Goal: Task Accomplishment & Management: Use online tool/utility

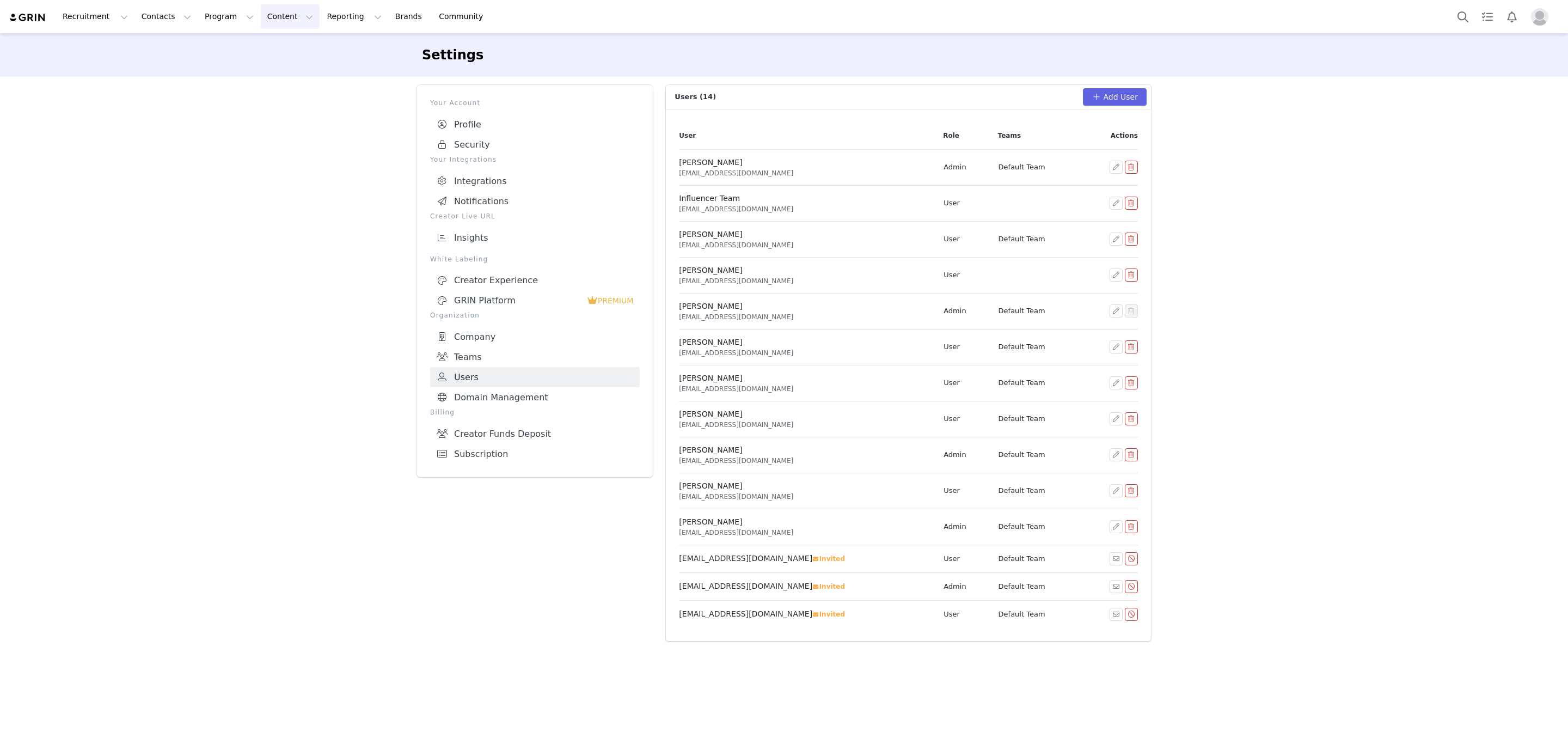
click at [261, 9] on button "Content Content" at bounding box center [290, 16] width 59 height 24
click at [198, 19] on button "Program Program" at bounding box center [229, 16] width 62 height 24
click at [157, 19] on button "Contacts Contacts" at bounding box center [166, 16] width 63 height 24
click at [103, 19] on button "Recruitment Recruitment" at bounding box center [95, 16] width 78 height 24
click at [321, 15] on button "Reporting Reporting" at bounding box center [354, 16] width 68 height 24
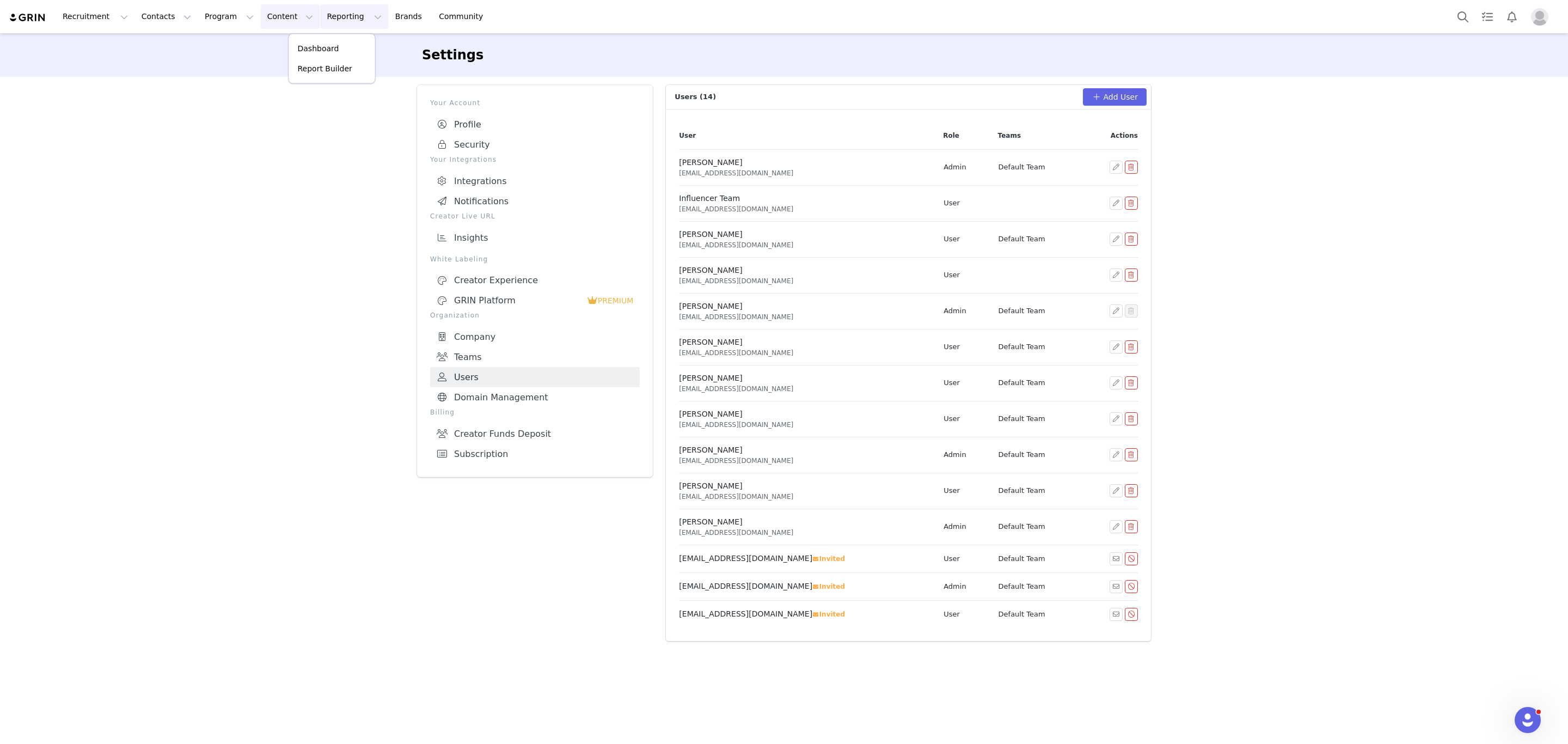
click at [264, 14] on button "Content Content" at bounding box center [290, 16] width 59 height 24
click at [278, 59] on link "Media Library" at bounding box center [279, 69] width 86 height 20
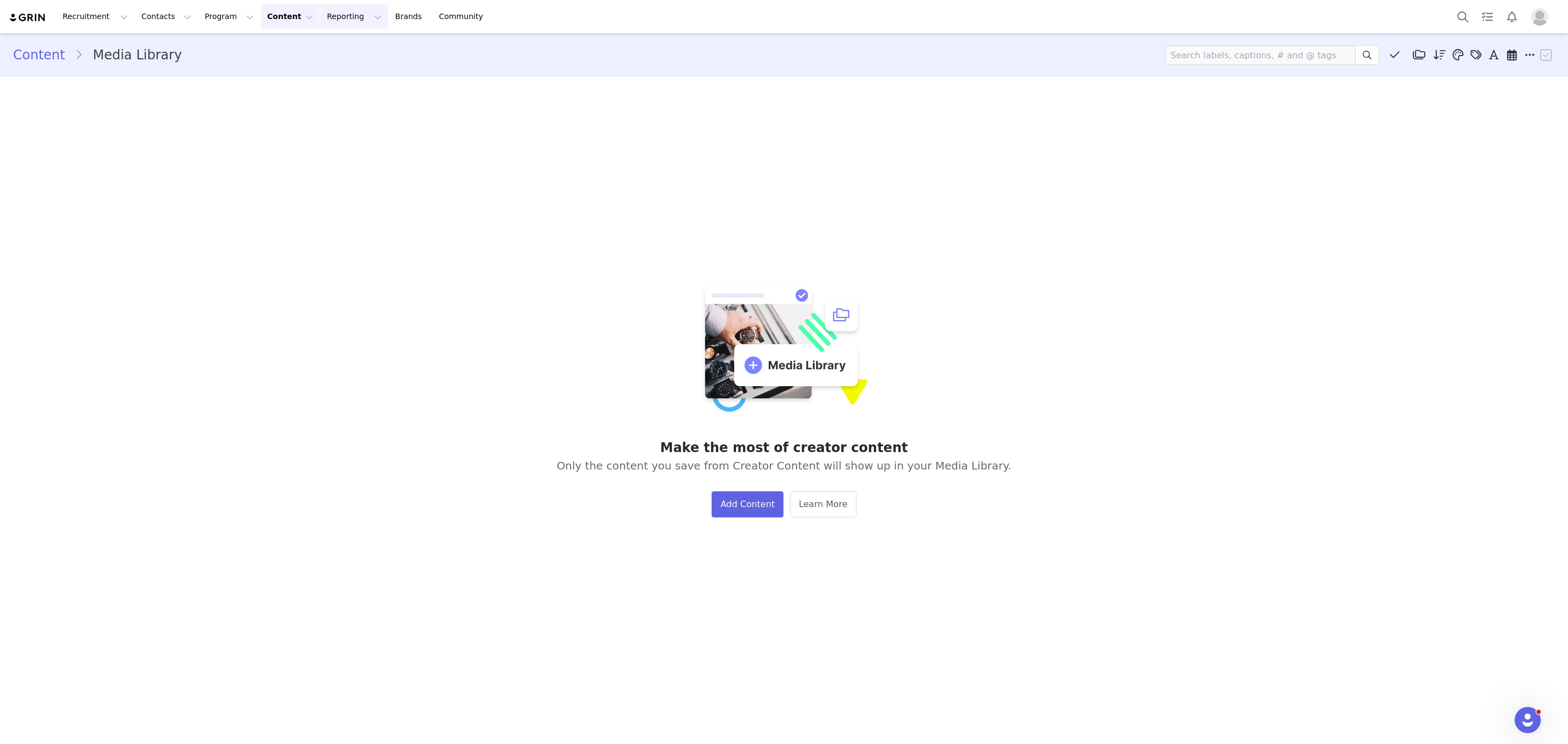
click at [325, 12] on button "Reporting Reporting" at bounding box center [354, 16] width 68 height 24
click at [389, 13] on link "Brands Brands" at bounding box center [410, 16] width 43 height 24
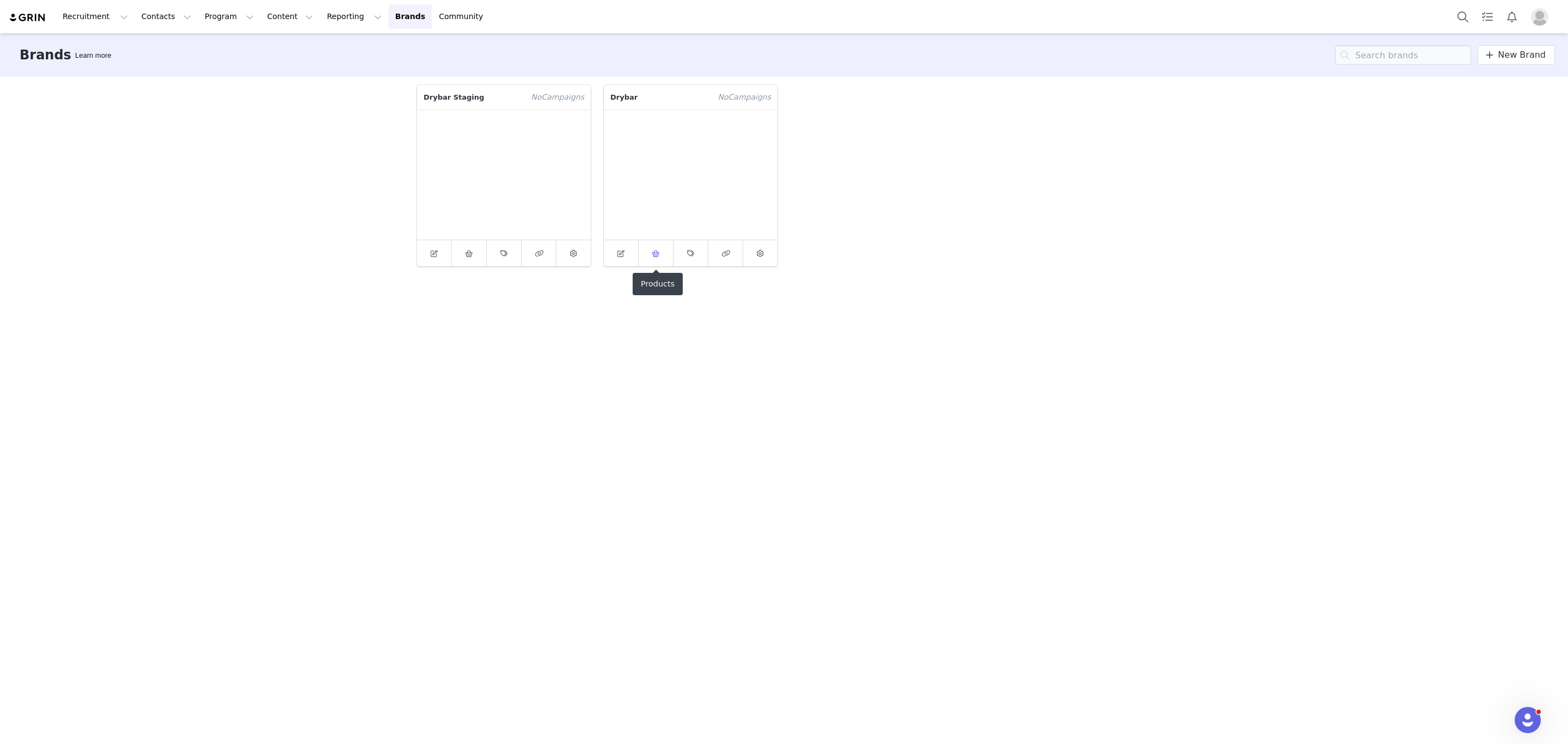
click at [650, 259] on span at bounding box center [656, 253] width 13 height 13
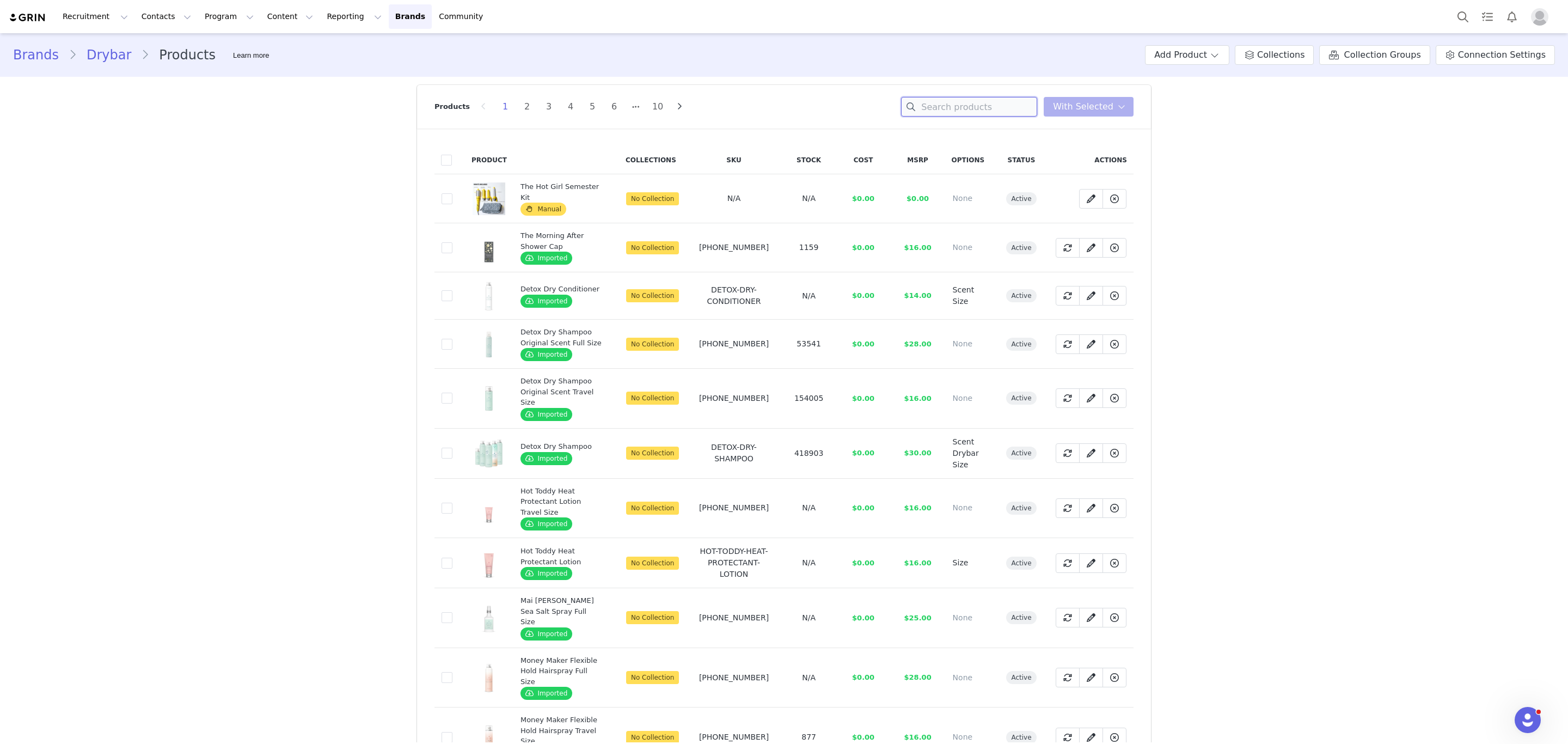
click at [984, 114] on input at bounding box center [969, 107] width 136 height 20
type input "oil"
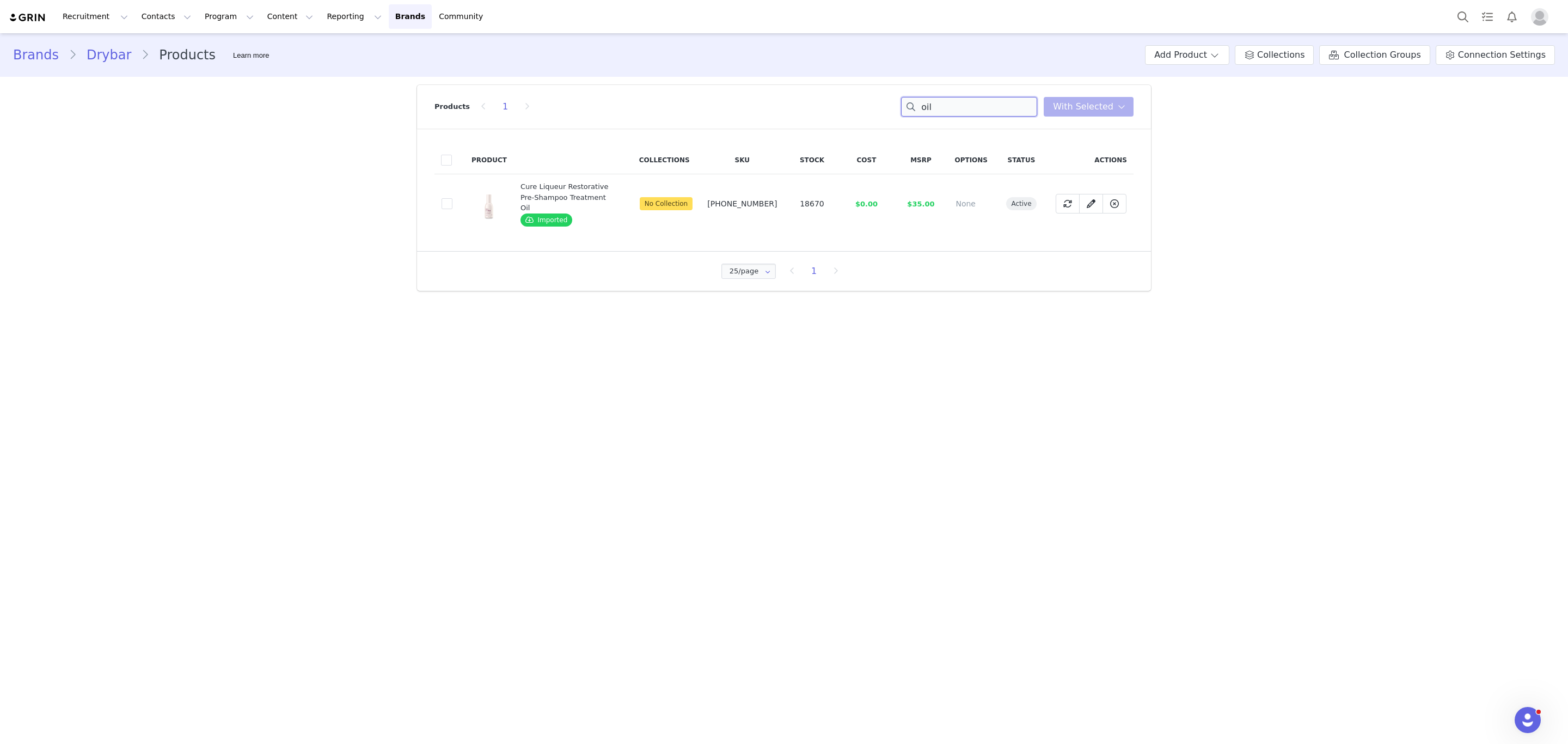
drag, startPoint x: 941, startPoint y: 110, endPoint x: 870, endPoint y: 113, distance: 71.1
click at [870, 113] on div "Products 1 oil You have 0 product s selected Add to Collections Remove from Col…" at bounding box center [784, 107] width 699 height 44
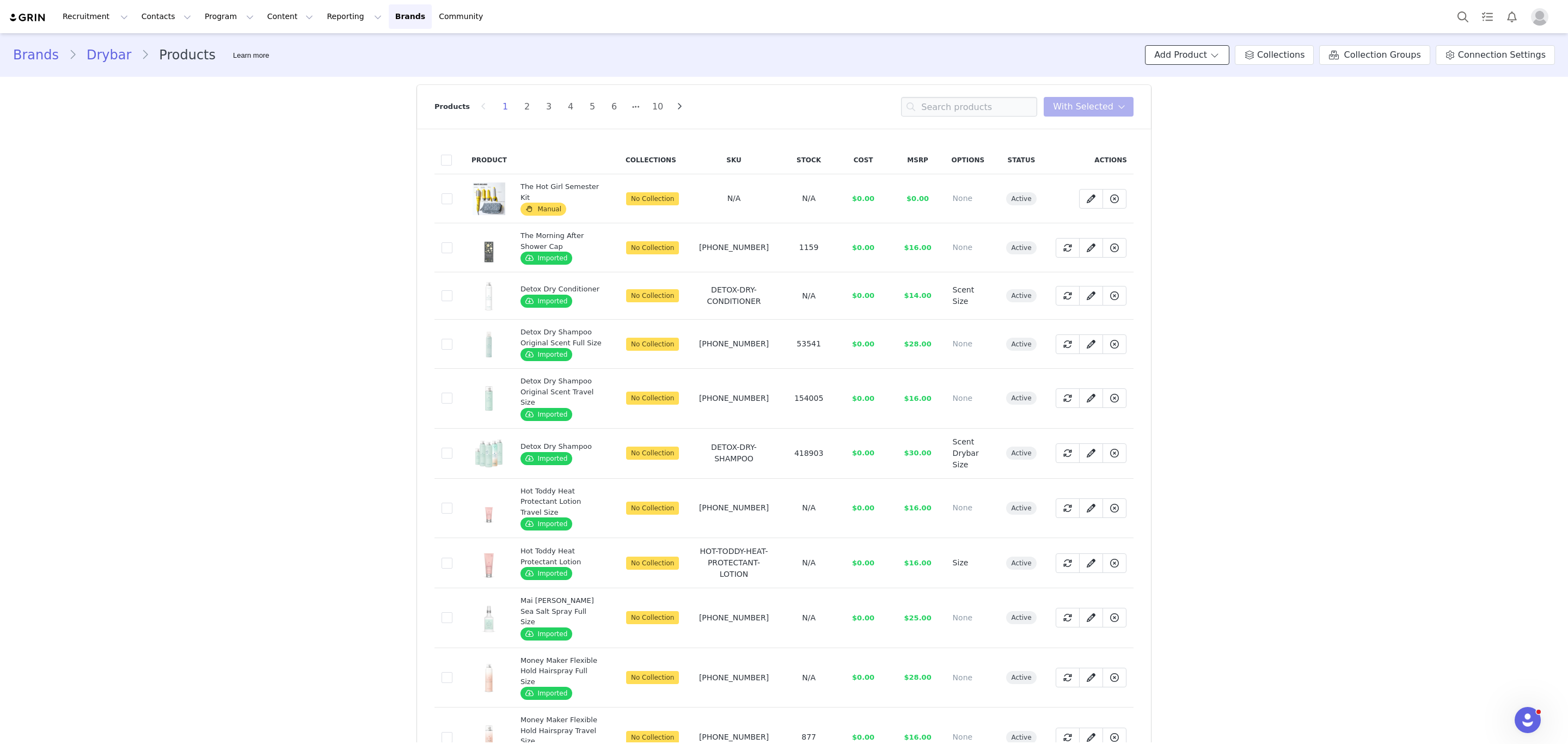
click at [1219, 52] on span at bounding box center [1215, 55] width 11 height 13
click at [1224, 98] on span "Import From Store" at bounding box center [1212, 96] width 69 height 9
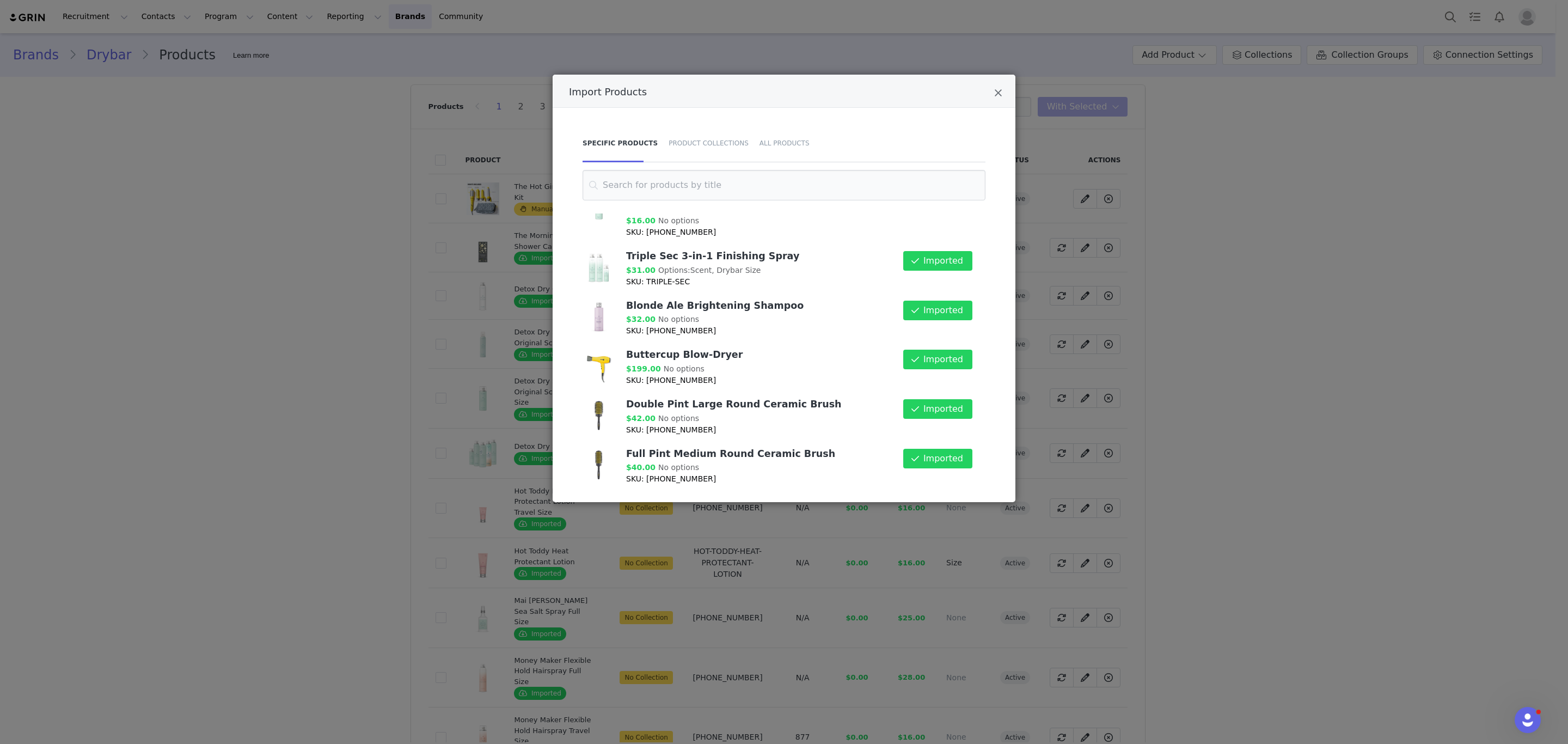
scroll to position [111, 0]
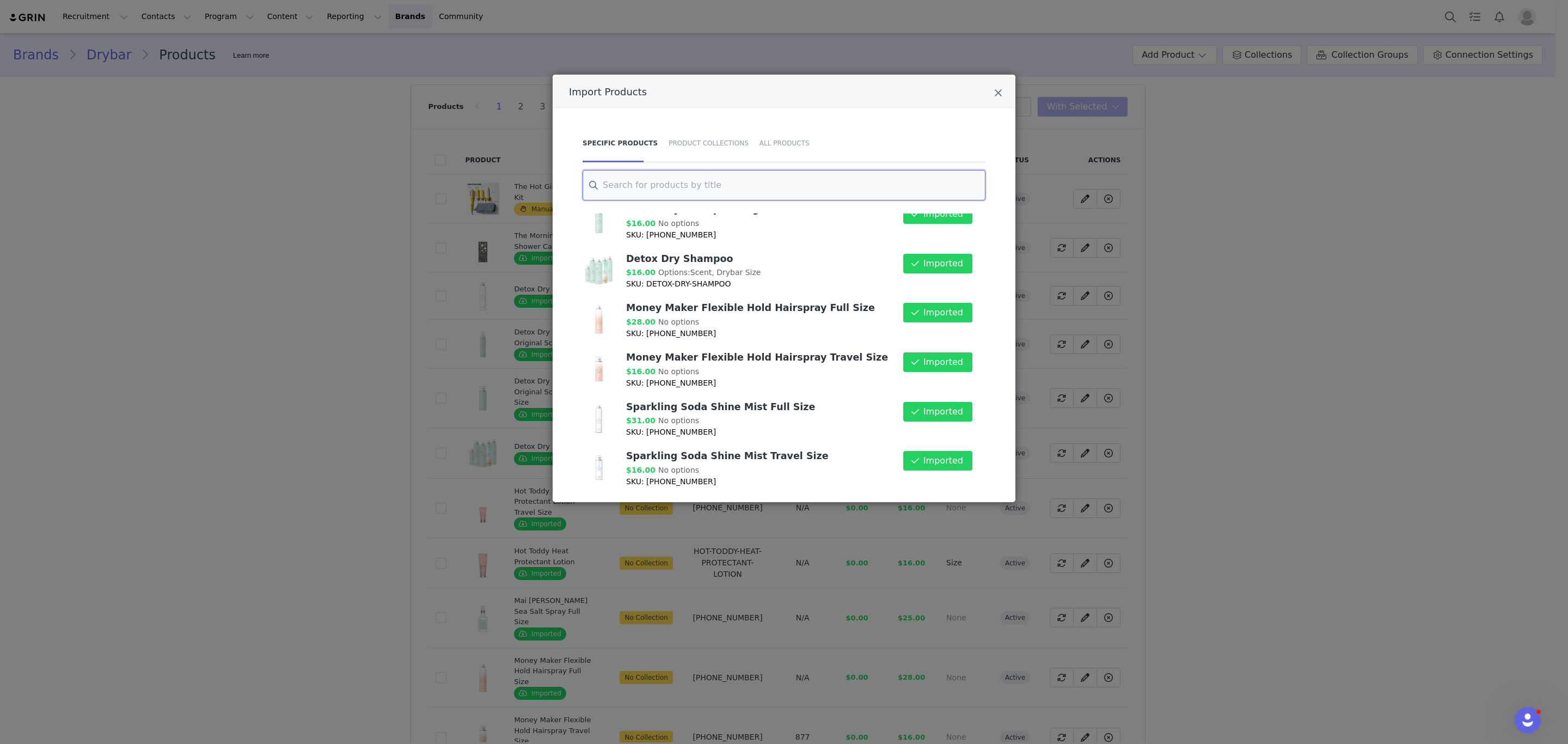
click at [624, 183] on input "Import Products" at bounding box center [784, 185] width 403 height 30
paste input "Blowout Defense™ Rapid Repair & Finishing Oil"
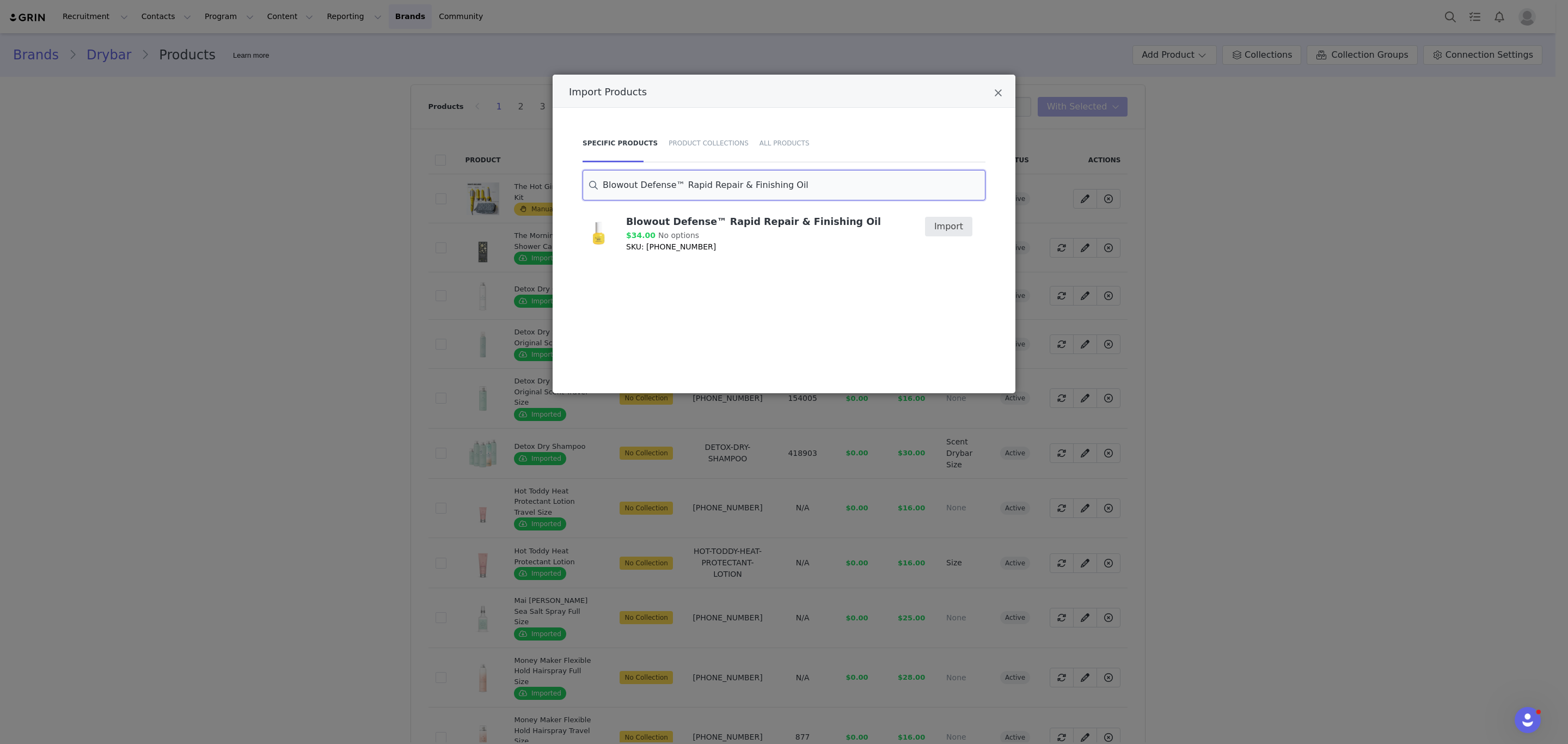
type input "Blowout Defense™ Rapid Repair & Finishing Oil"
click at [948, 231] on button "Import" at bounding box center [949, 227] width 47 height 20
click at [708, 141] on div "Product Collections" at bounding box center [709, 143] width 91 height 38
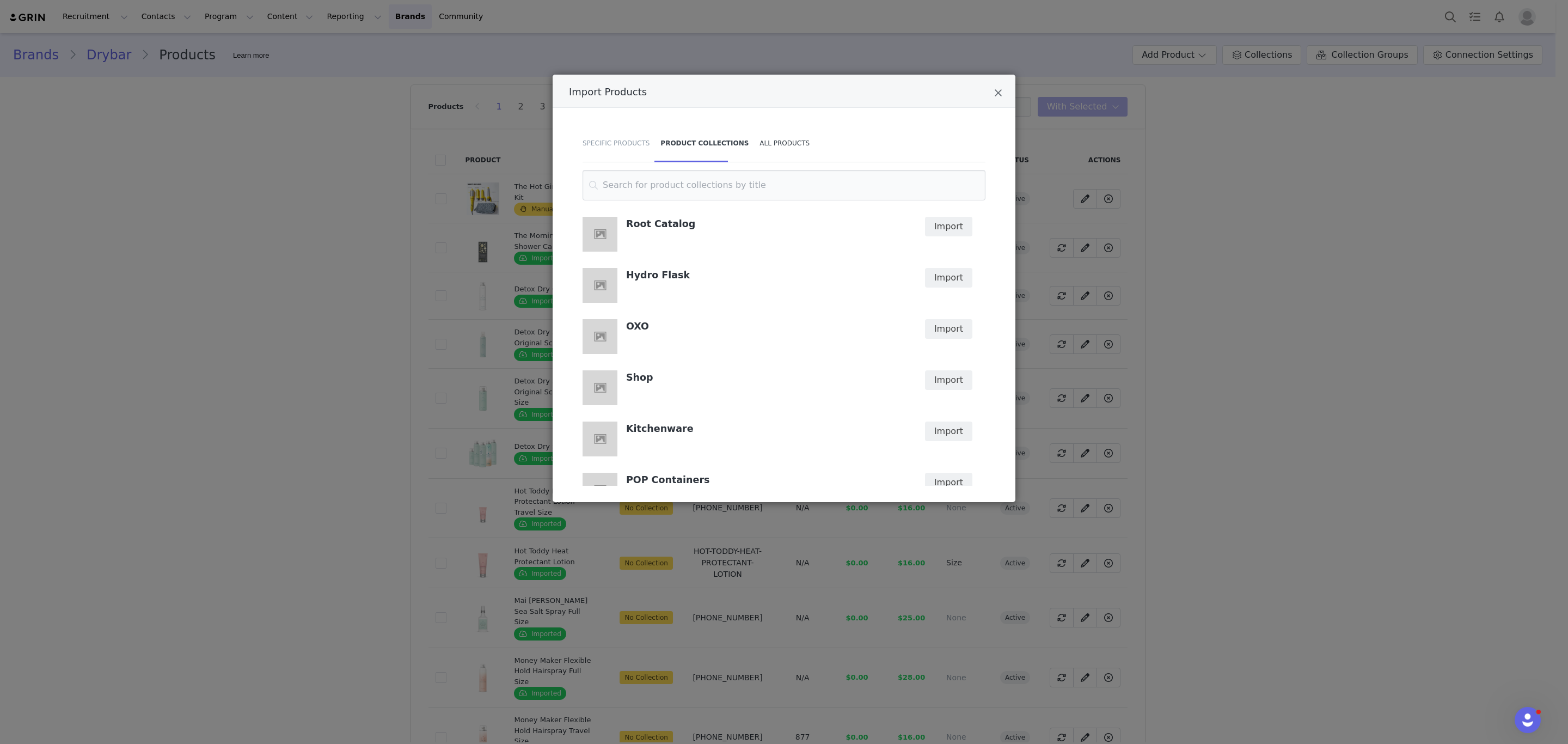
click at [759, 144] on div "All Products" at bounding box center [782, 143] width 55 height 38
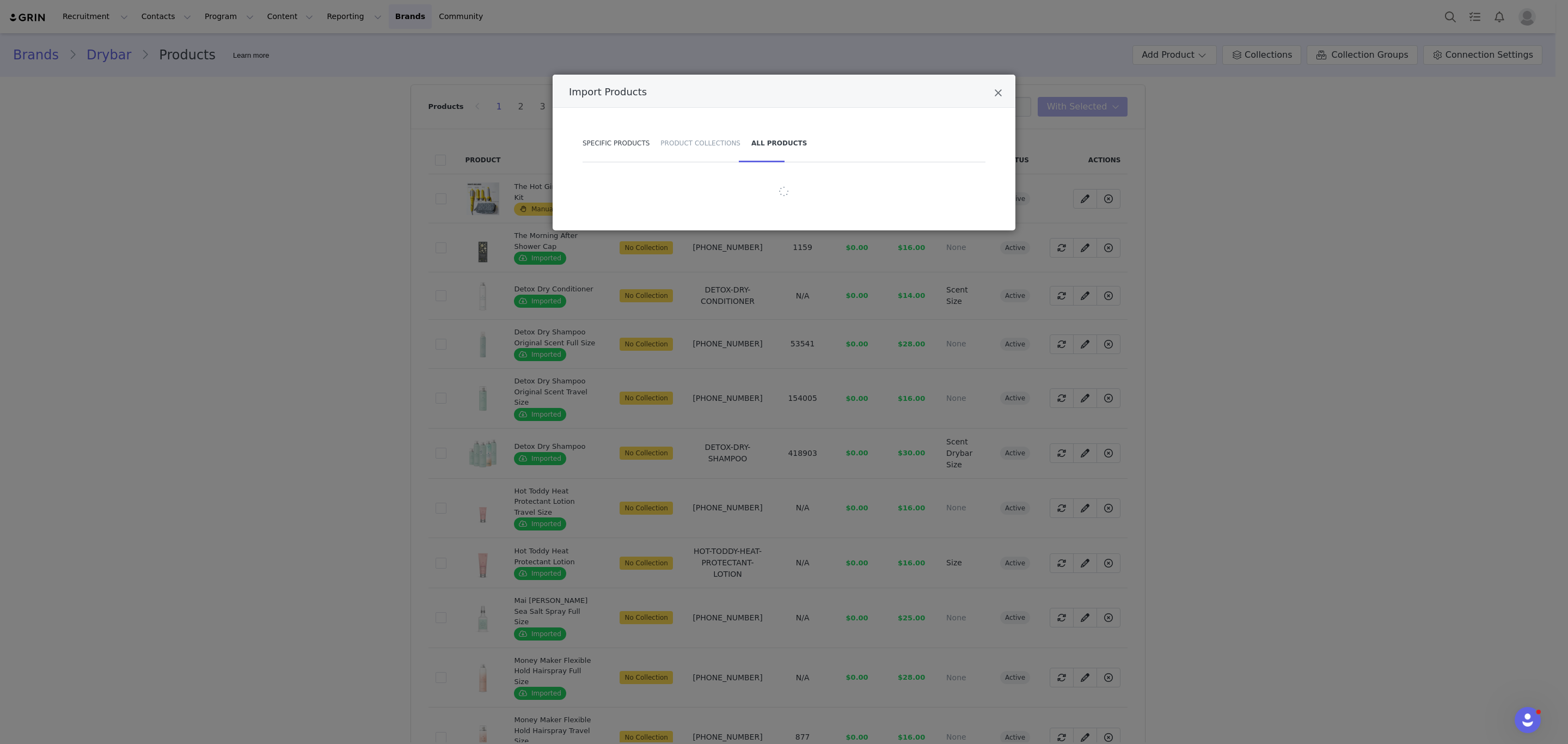
click at [602, 137] on div "Specific Products" at bounding box center [619, 143] width 72 height 38
